Goal: Use online tool/utility: Utilize a website feature to perform a specific function

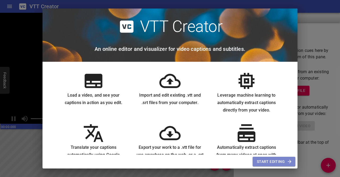
click at [279, 158] on span "Start Editing" at bounding box center [274, 161] width 34 height 7
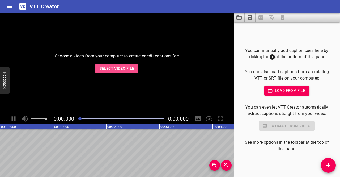
click at [130, 68] on span "Select Video File" at bounding box center [117, 68] width 35 height 7
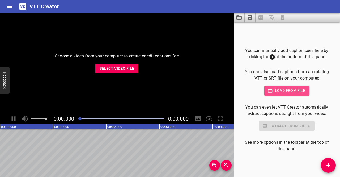
click at [298, 93] on span "Load from file" at bounding box center [287, 90] width 37 height 7
click at [289, 92] on span "Load from file" at bounding box center [287, 90] width 37 height 7
click at [293, 91] on span "Load from file" at bounding box center [287, 90] width 37 height 7
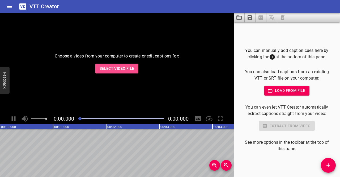
click at [111, 68] on span "Select Video File" at bounding box center [117, 68] width 35 height 7
click at [130, 69] on span "Select Video File" at bounding box center [117, 68] width 35 height 7
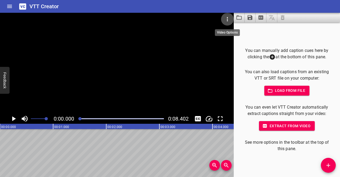
click at [225, 19] on icon "Video Options" at bounding box center [227, 19] width 6 height 6
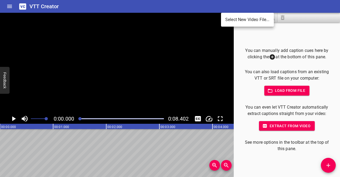
click at [226, 45] on div at bounding box center [170, 88] width 340 height 177
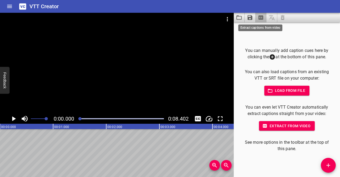
click at [260, 18] on icon "Extract captions from video" at bounding box center [261, 17] width 6 height 6
